Goal: Task Accomplishment & Management: Manage account settings

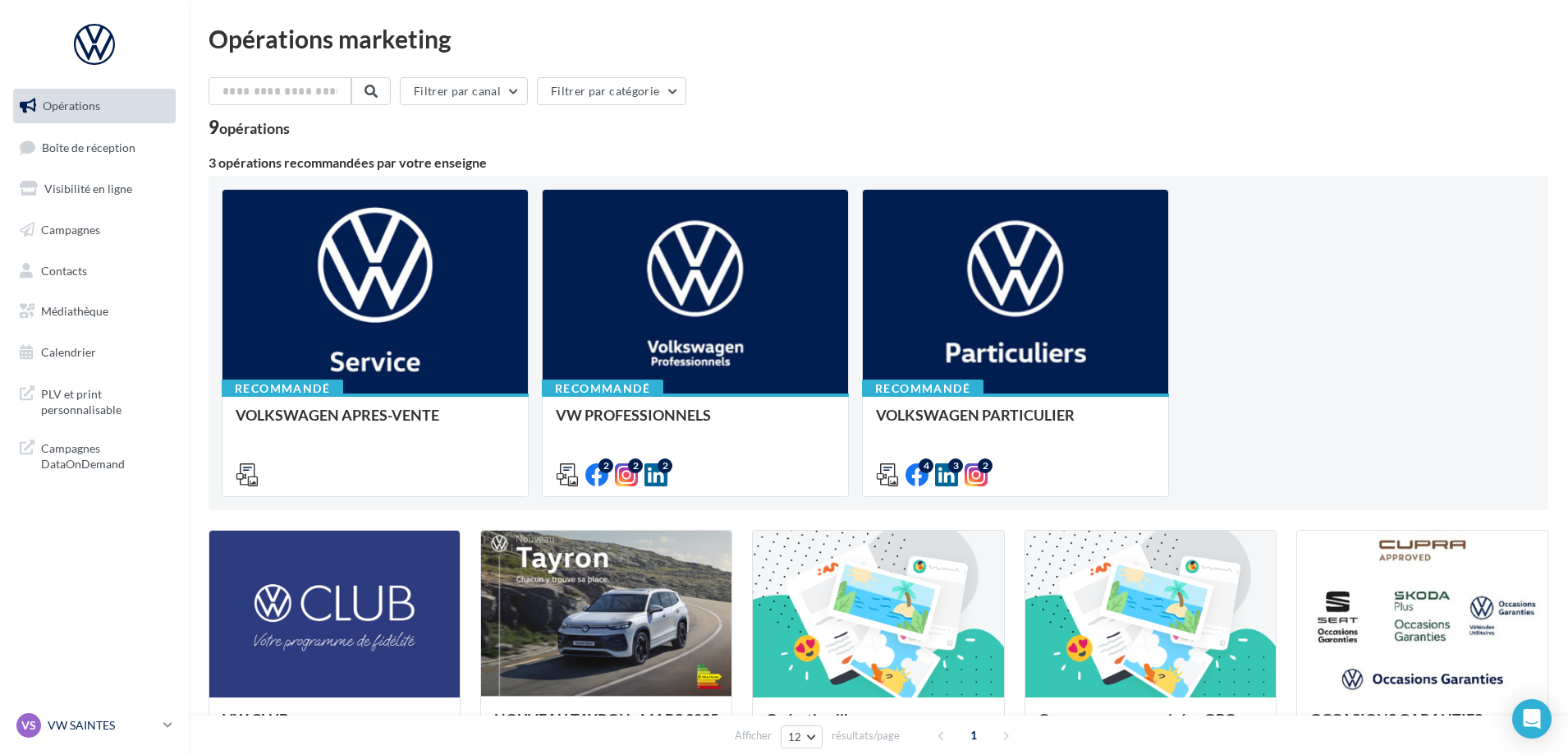
click at [136, 724] on p "VW SAINTES" at bounding box center [102, 725] width 109 height 17
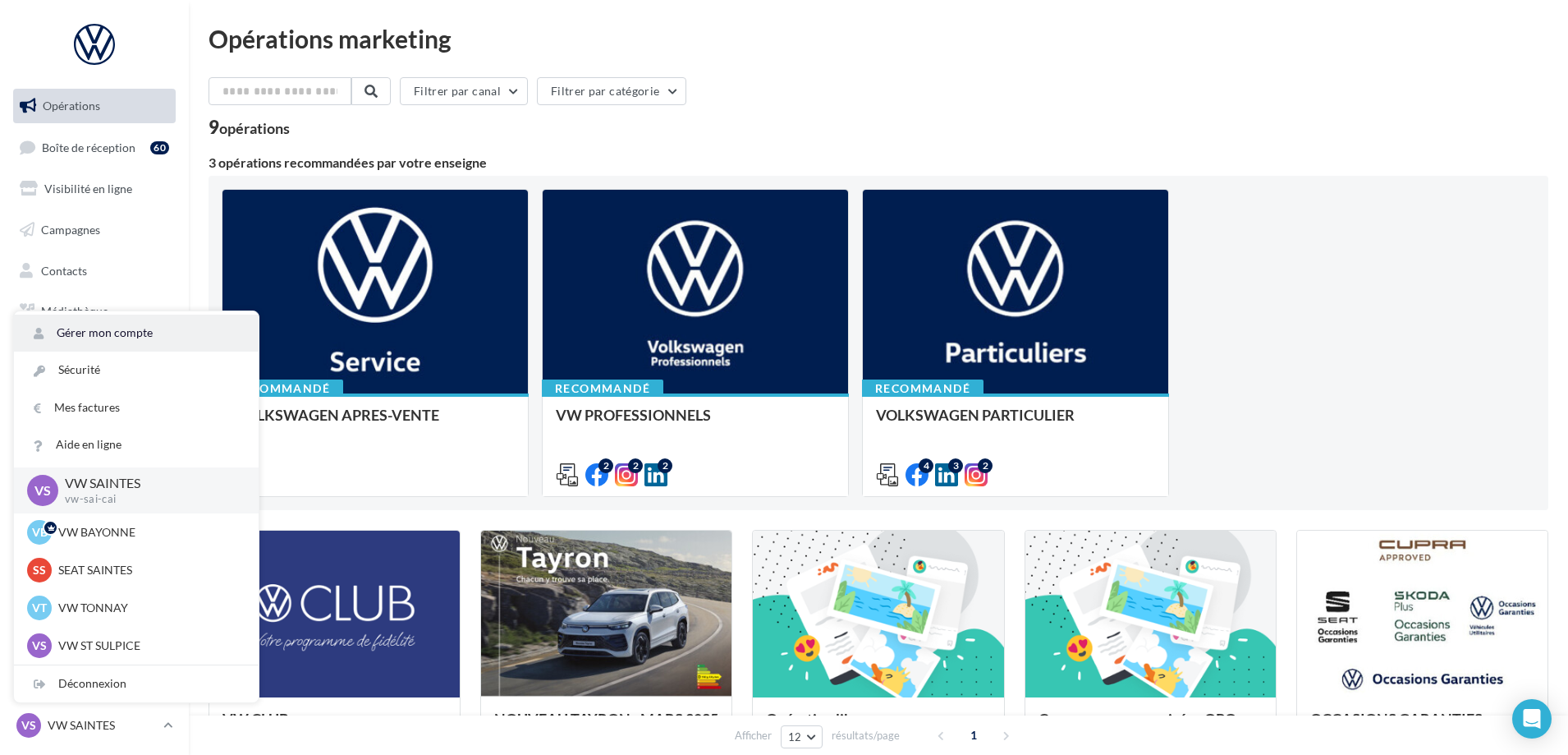
click at [150, 334] on link "Gérer mon compte" at bounding box center [136, 334] width 244 height 37
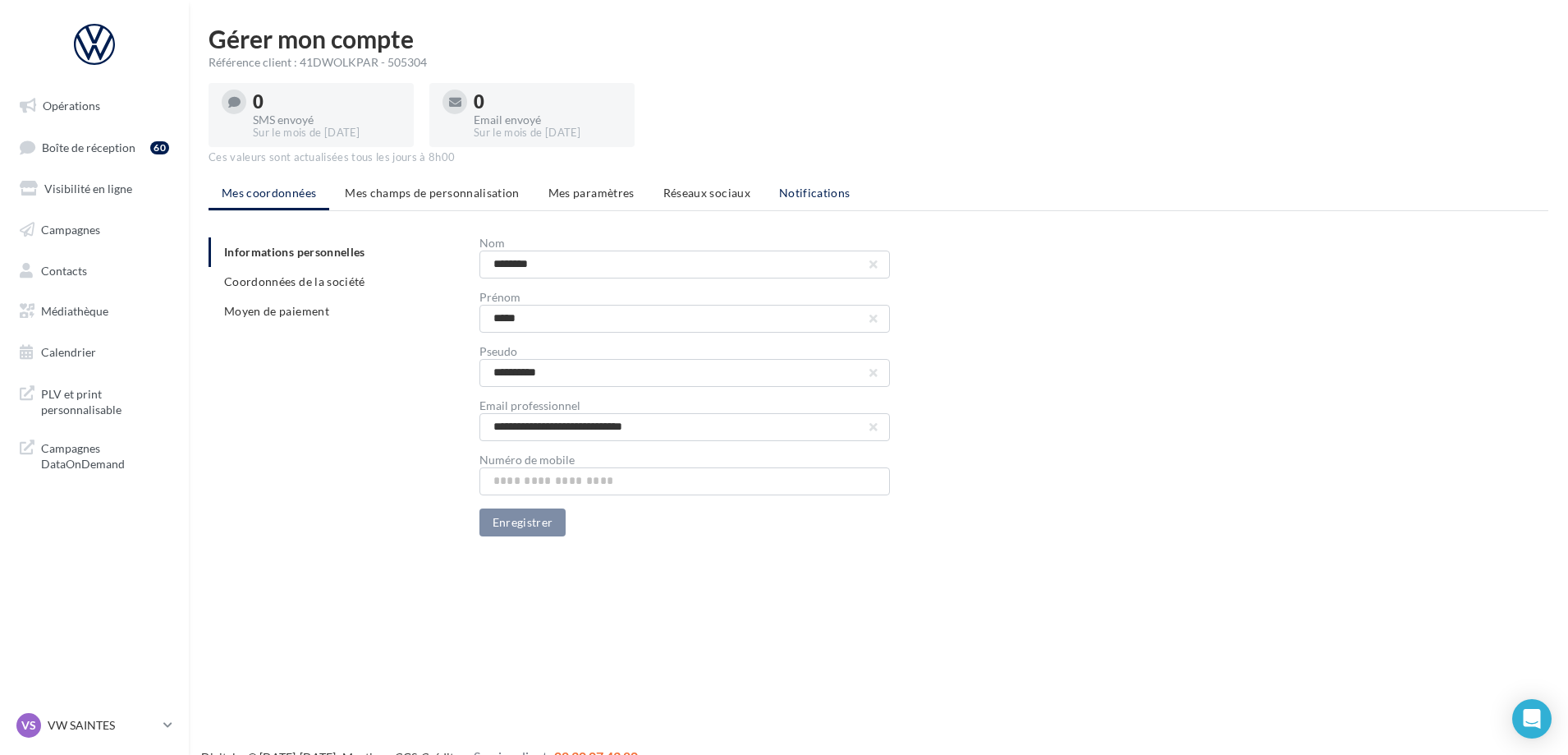
click at [826, 194] on span "Notifications" at bounding box center [814, 193] width 71 height 14
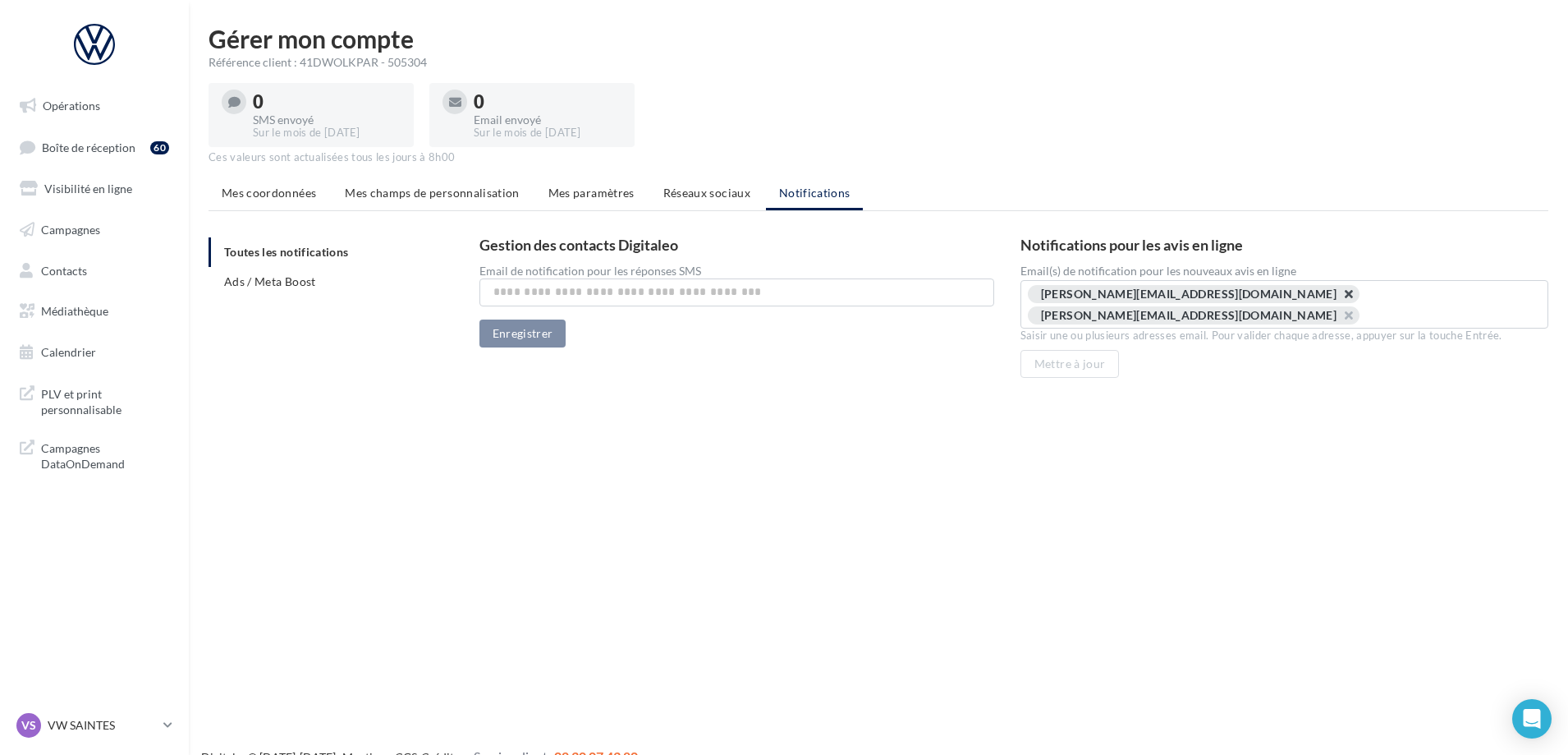
click at [1340, 298] on button "button" at bounding box center [1340, 298] width 0 height 0
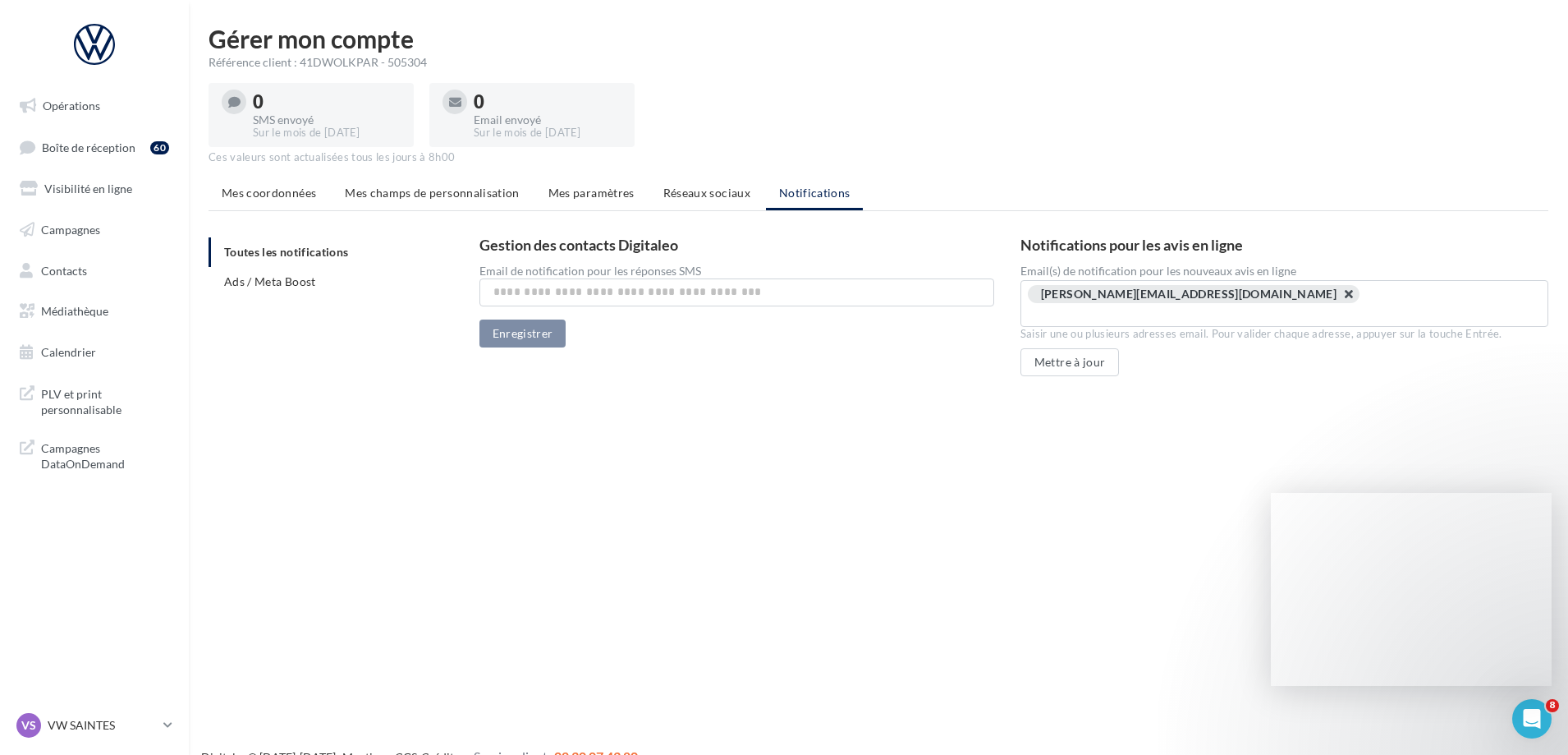
click at [1340, 298] on button "button" at bounding box center [1340, 298] width 0 height 0
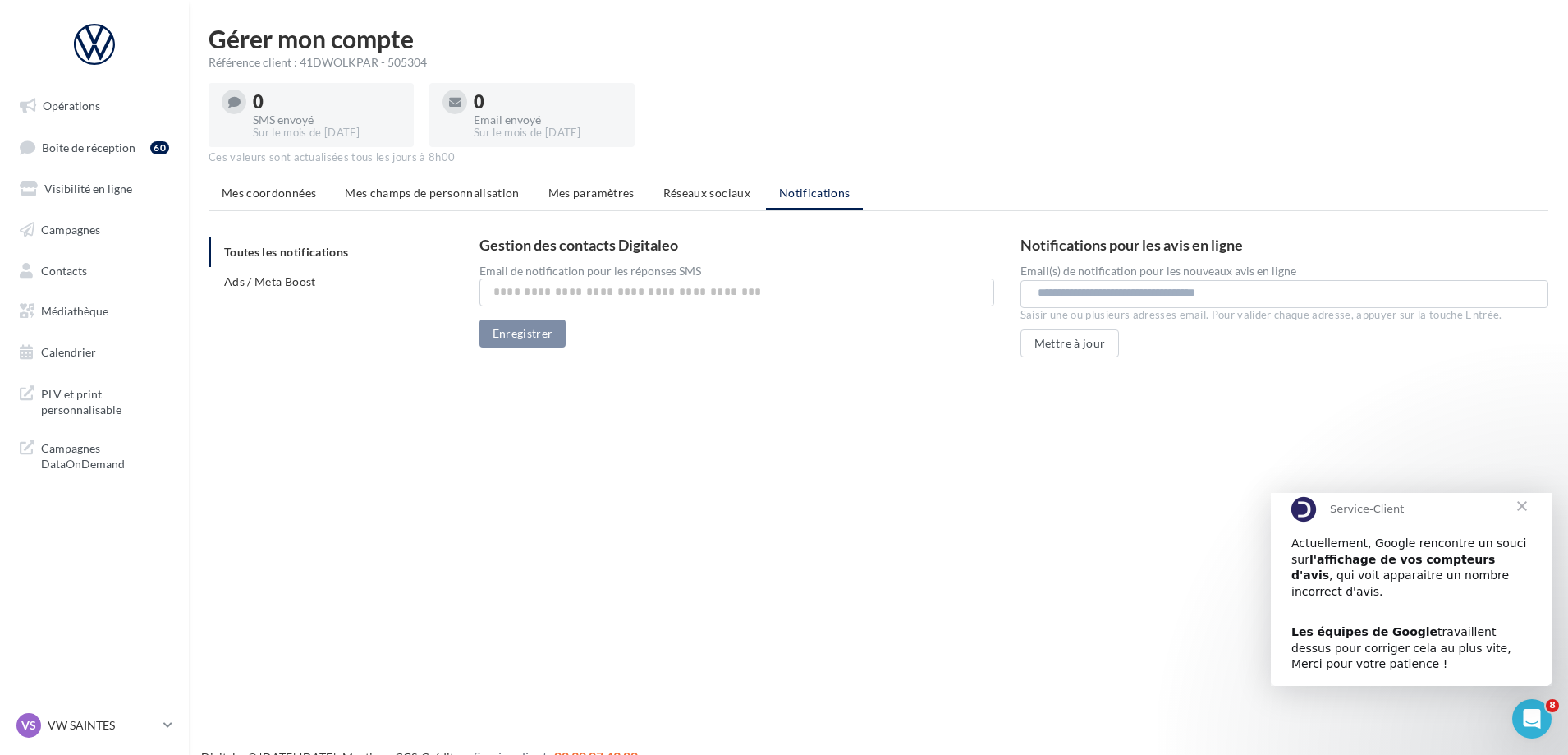
click at [1222, 293] on input "text" at bounding box center [1283, 293] width 492 height 17
paste input "**********"
type input "**********"
click at [1106, 341] on button "Mettre à jour" at bounding box center [1070, 343] width 99 height 28
click at [168, 723] on icon at bounding box center [168, 725] width 9 height 14
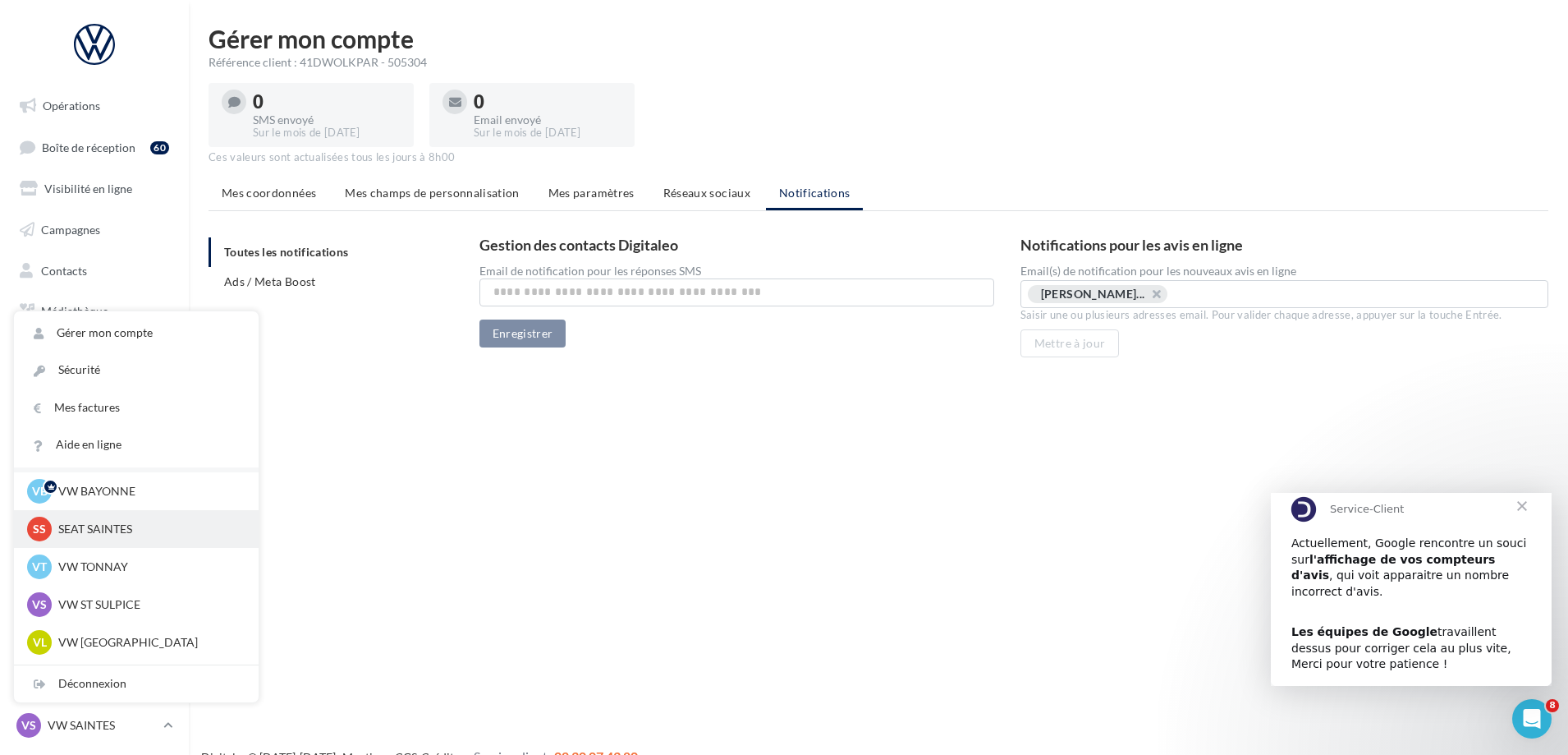
scroll to position [76, 0]
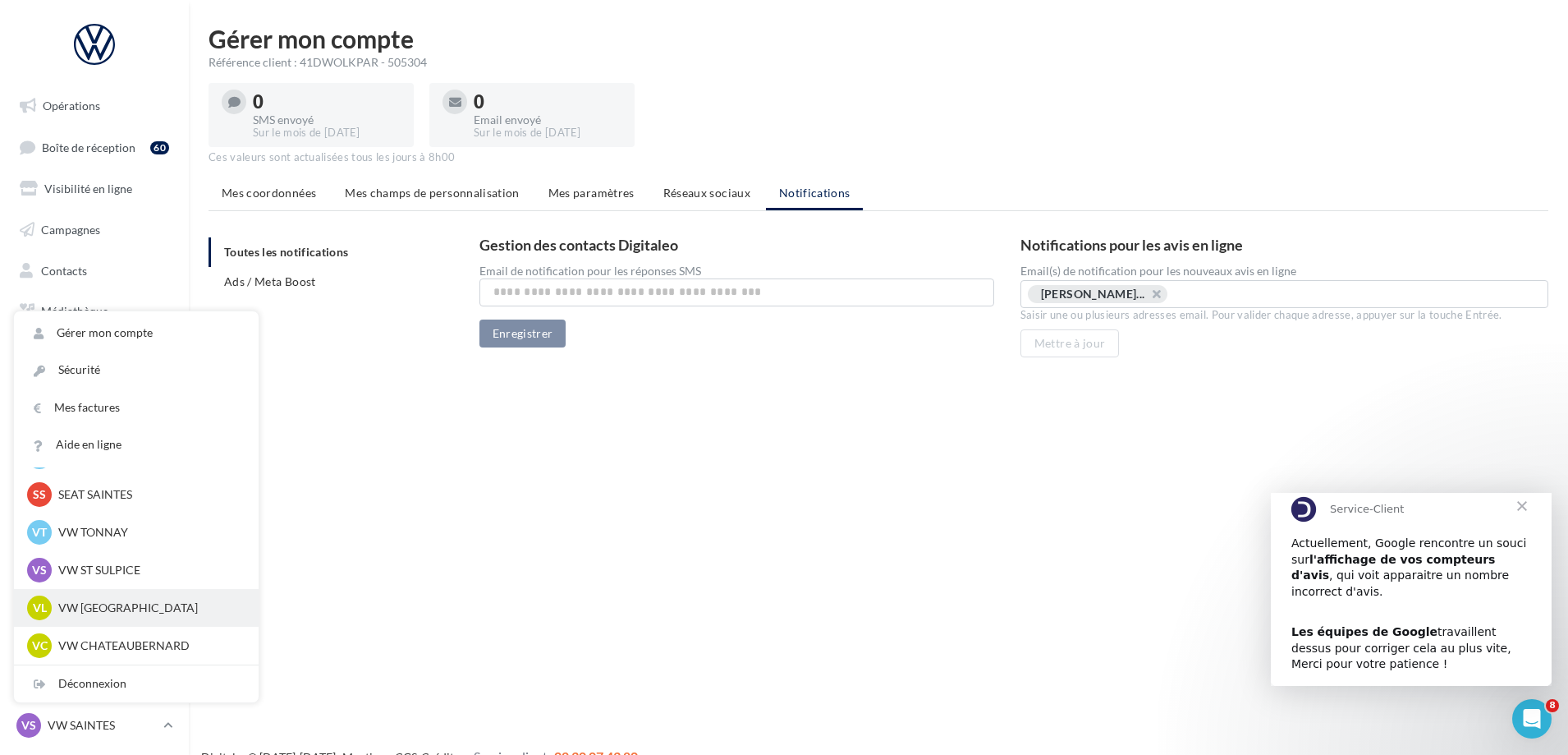
click at [145, 600] on p "VW [GEOGRAPHIC_DATA][PERSON_NAME]" at bounding box center [148, 608] width 180 height 17
